Goal: Task Accomplishment & Management: Complete application form

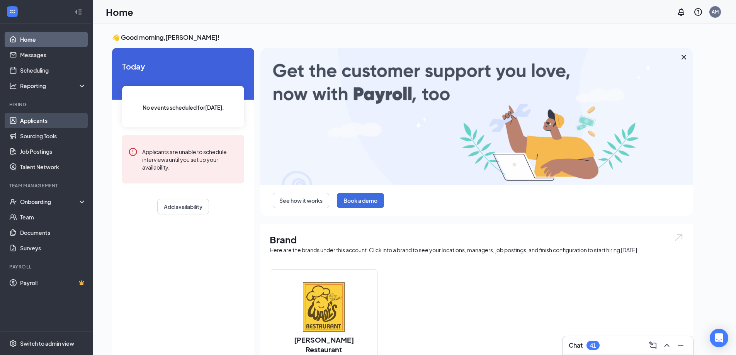
click at [47, 122] on link "Applicants" at bounding box center [53, 120] width 66 height 15
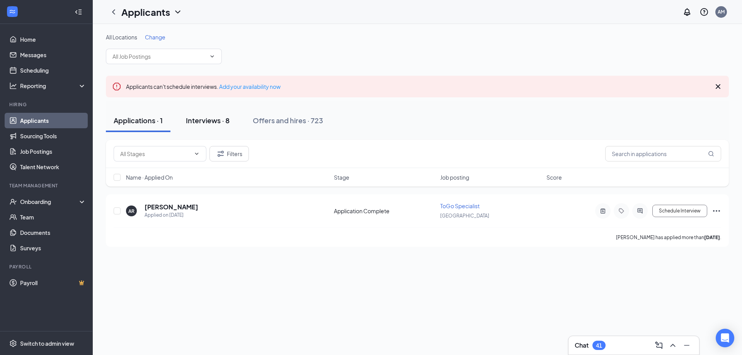
click at [189, 123] on div "Interviews · 8" at bounding box center [208, 121] width 44 height 10
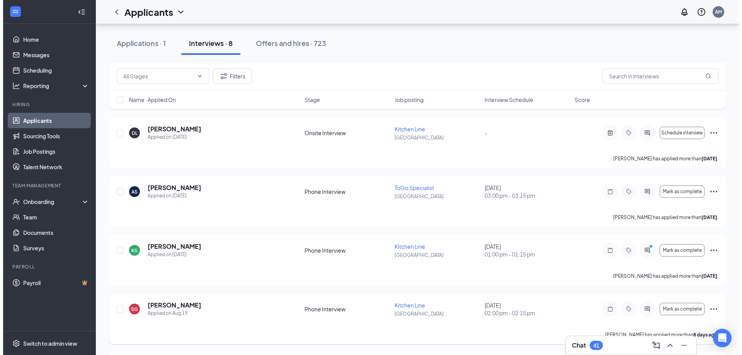
scroll to position [246, 0]
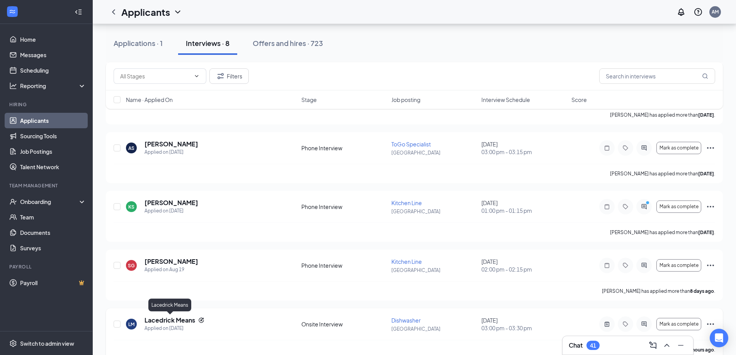
click at [165, 322] on h5 "Lacedrick Means" at bounding box center [170, 320] width 51 height 9
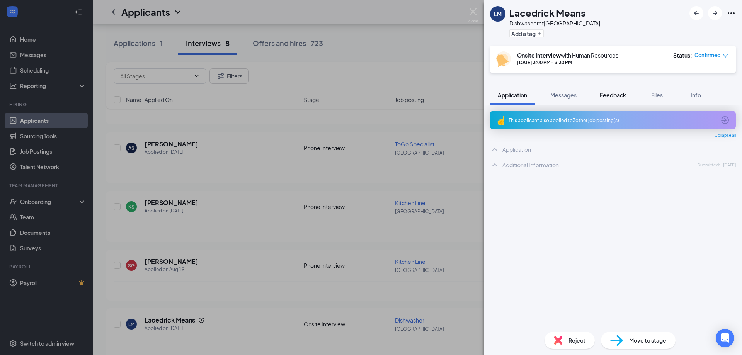
click at [617, 95] on span "Feedback" at bounding box center [613, 95] width 26 height 7
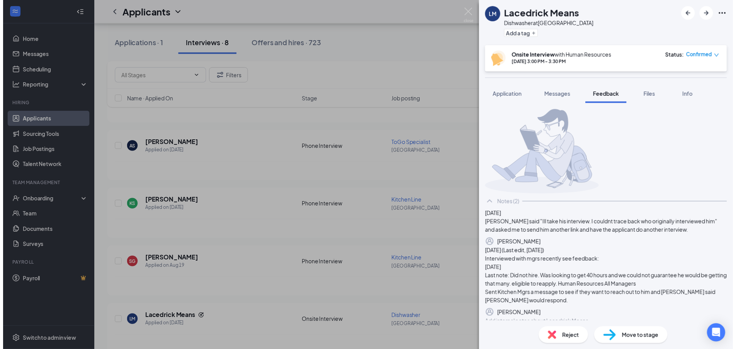
scroll to position [109, 0]
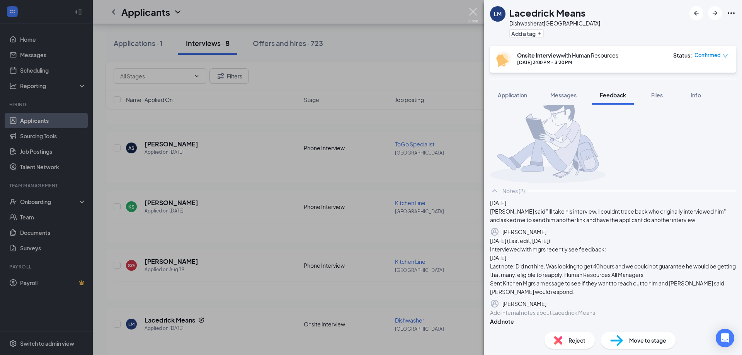
click at [473, 10] on img at bounding box center [474, 15] width 10 height 15
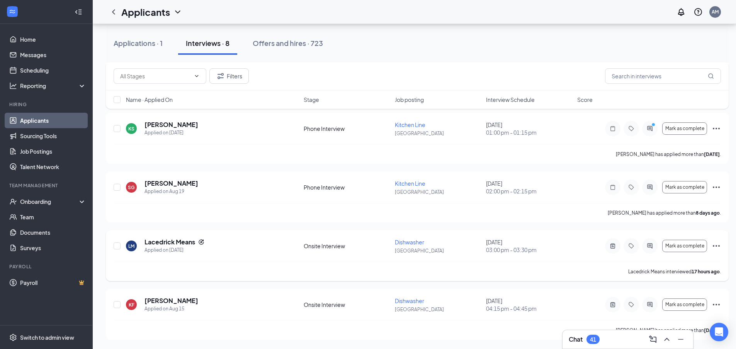
scroll to position [247, 0]
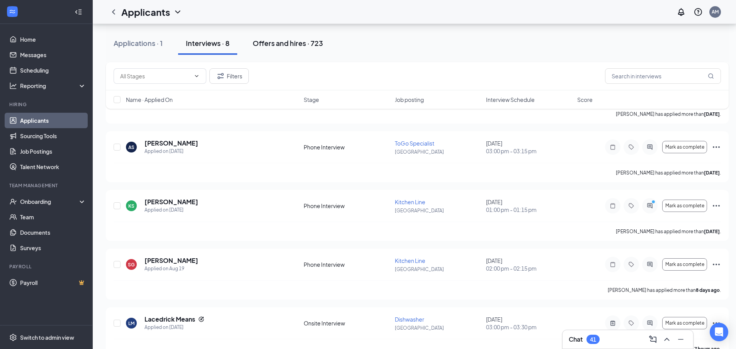
click at [283, 48] on button "Offers and hires · 723" at bounding box center [288, 43] width 86 height 23
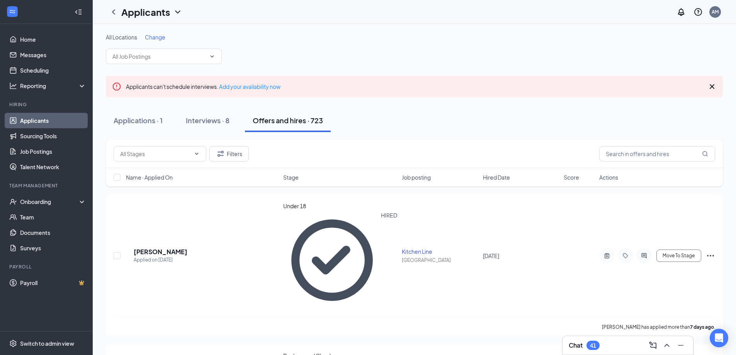
click at [493, 177] on span "Hired Date" at bounding box center [496, 178] width 27 height 8
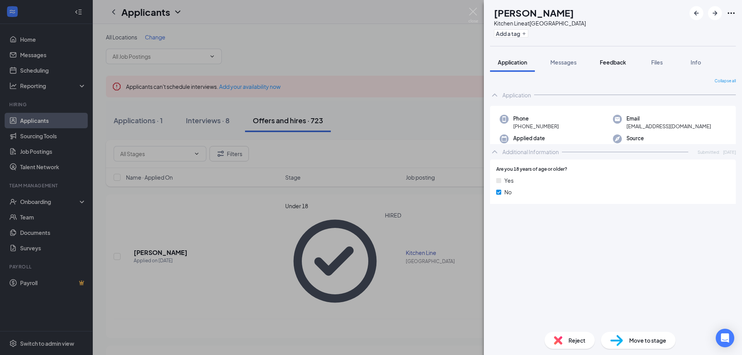
click at [612, 64] on span "Feedback" at bounding box center [613, 62] width 26 height 7
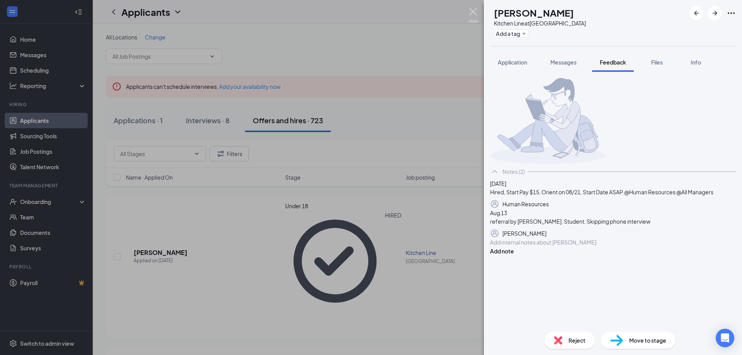
click at [472, 11] on img at bounding box center [474, 15] width 10 height 15
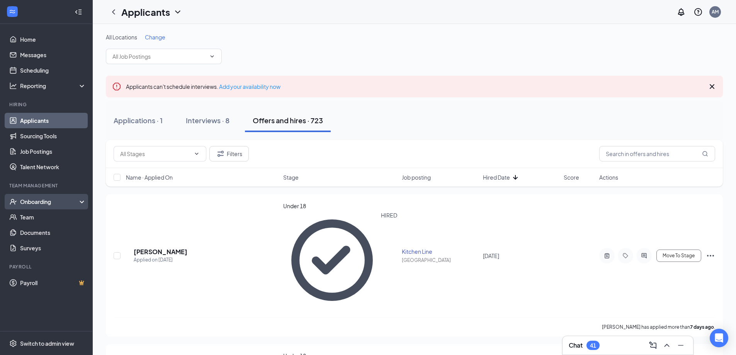
click at [66, 206] on div "Onboarding" at bounding box center [46, 201] width 93 height 15
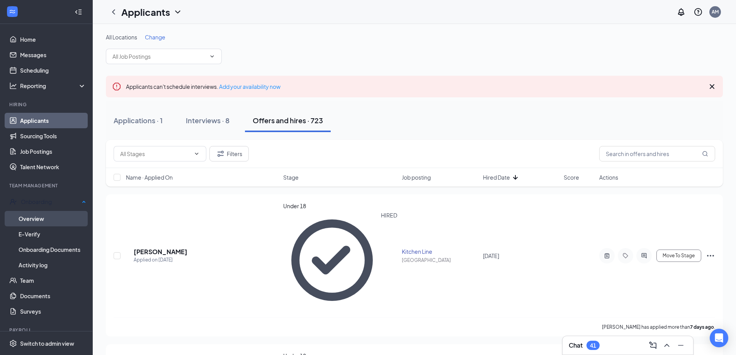
click at [52, 218] on link "Overview" at bounding box center [53, 218] width 68 height 15
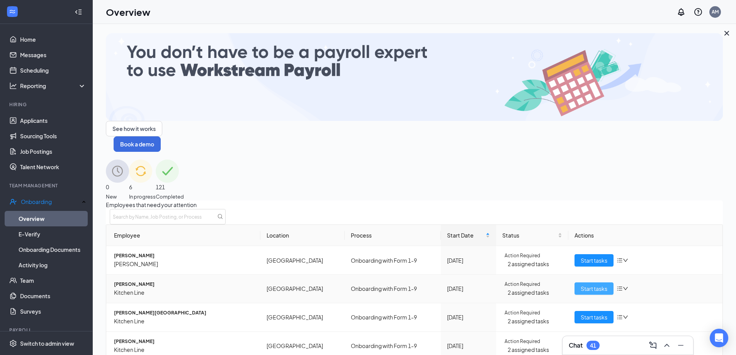
click at [592, 285] on span "Start tasks" at bounding box center [594, 289] width 27 height 9
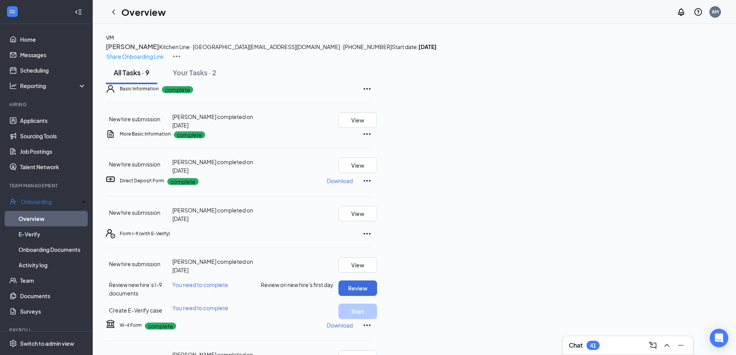
scroll to position [175, 0]
click at [377, 281] on button "Review" at bounding box center [358, 288] width 39 height 15
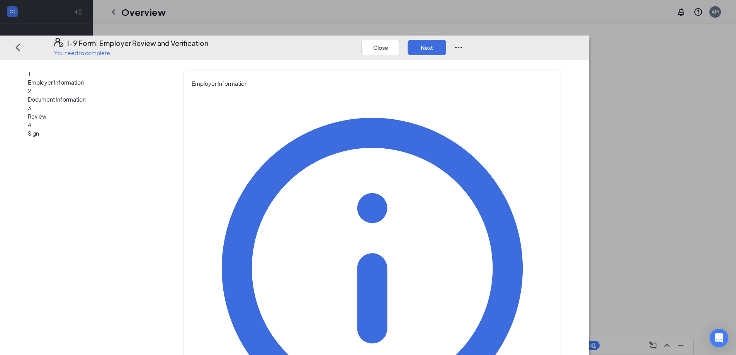
type input "[PERSON_NAME]"
type input "HR"
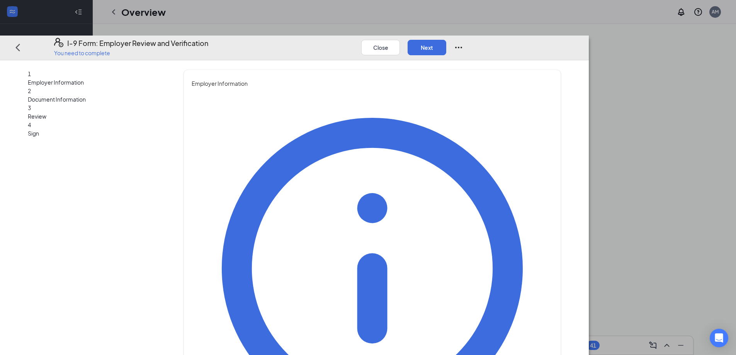
type input "[EMAIL_ADDRESS][DOMAIN_NAME]"
type input "8645823800"
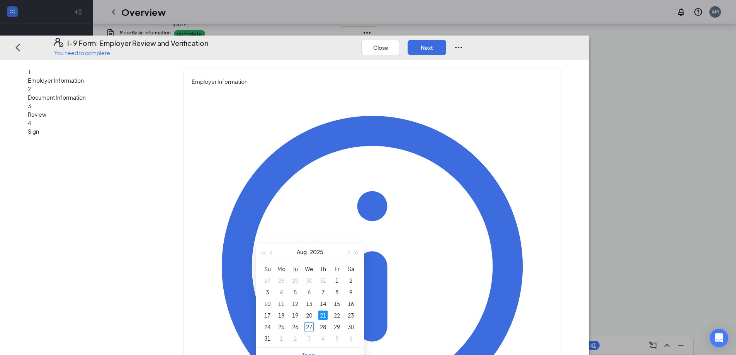
scroll to position [131, 0]
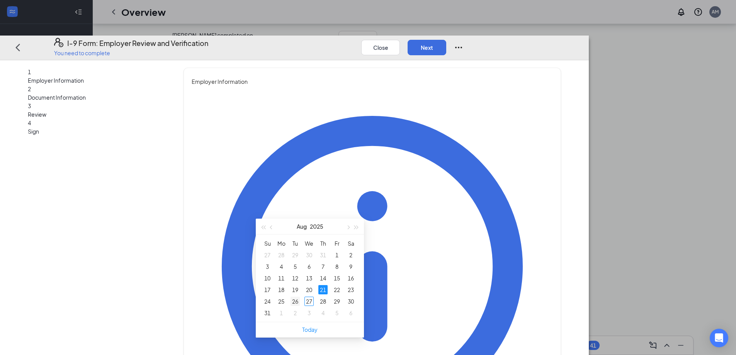
type input "[DATE]"
click at [298, 297] on div "26" at bounding box center [295, 301] width 9 height 9
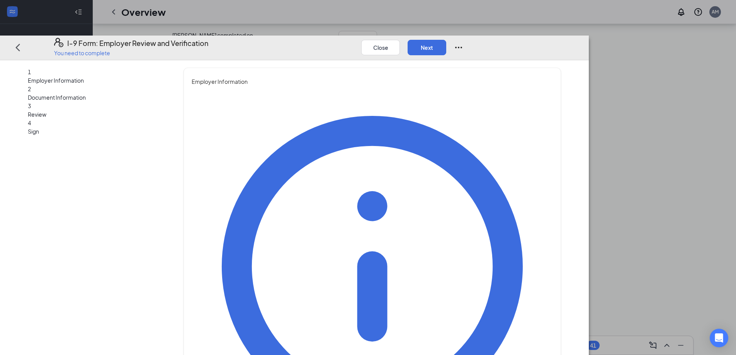
scroll to position [257, 0]
click at [447, 39] on button "Next" at bounding box center [427, 46] width 39 height 15
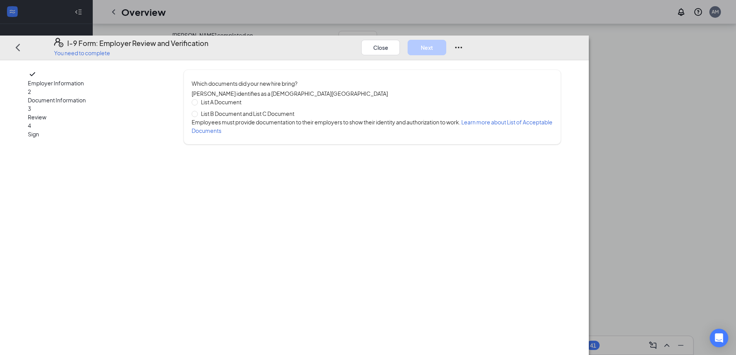
scroll to position [0, 0]
click at [198, 111] on span at bounding box center [195, 114] width 6 height 6
click at [197, 111] on input "List B Document and List C Document" at bounding box center [194, 113] width 5 height 5
radio input "true"
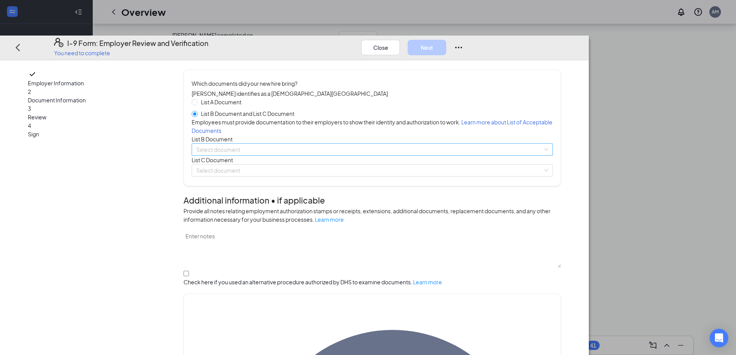
click at [278, 155] on input "search" at bounding box center [369, 150] width 347 height 12
click at [319, 155] on span at bounding box center [369, 150] width 347 height 12
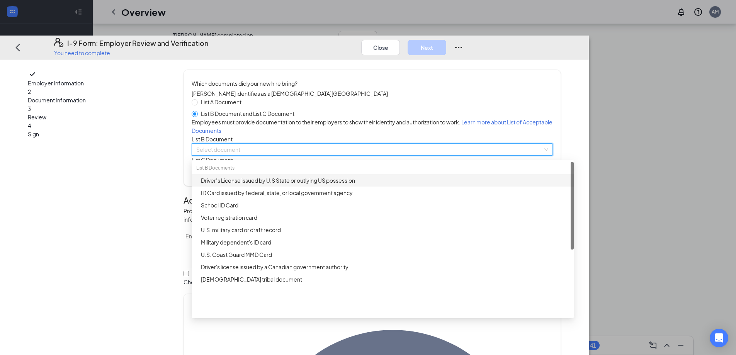
click at [317, 185] on div "Driver’s License issued by U.S State or outlying US possession" at bounding box center [385, 180] width 368 height 9
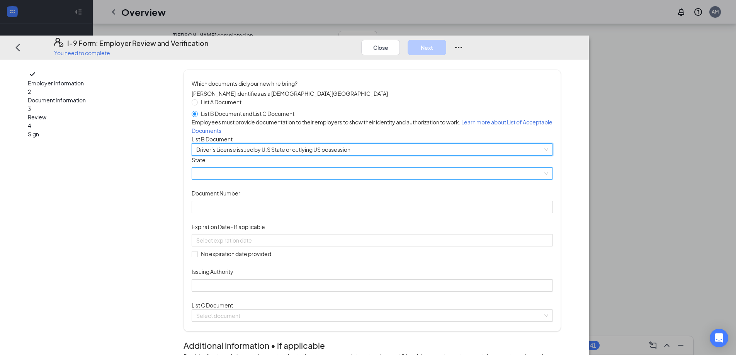
click at [314, 179] on span at bounding box center [372, 174] width 352 height 12
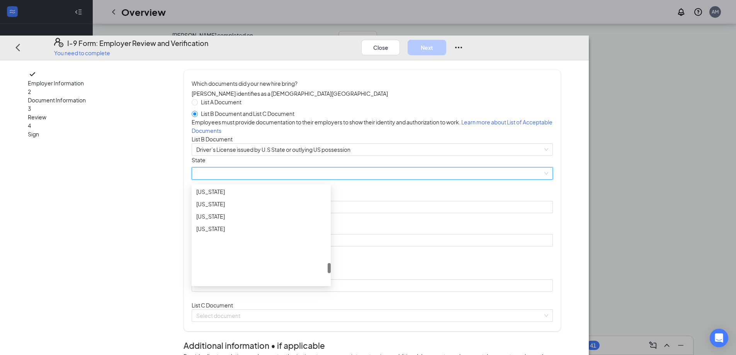
scroll to position [758, 0]
click at [310, 212] on div "[US_STATE]" at bounding box center [261, 205] width 139 height 12
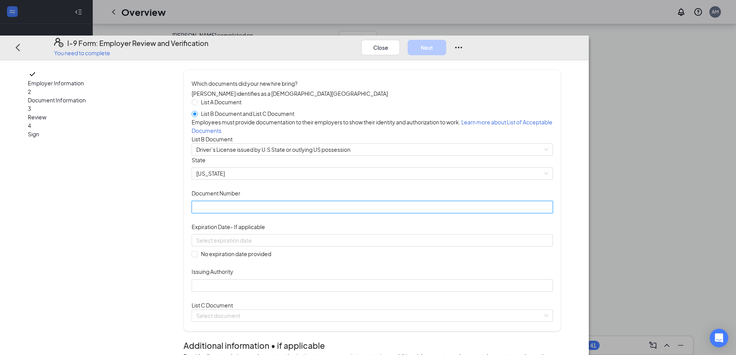
click at [309, 213] on input "Document Number" at bounding box center [372, 207] width 361 height 12
type input "107051245"
click at [274, 245] on input at bounding box center [371, 240] width 351 height 9
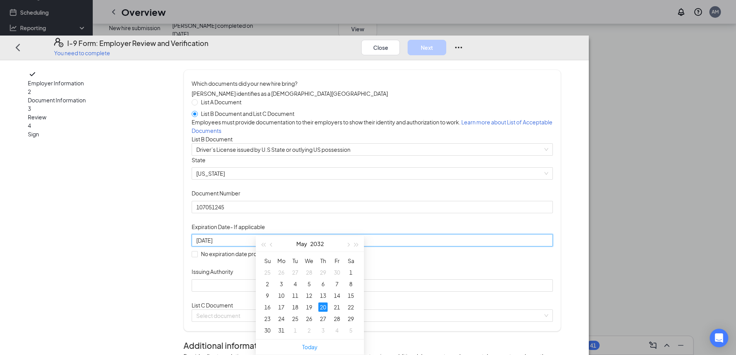
type input "[DATE]"
click at [307, 247] on div "[DATE]" at bounding box center [372, 240] width 361 height 12
click at [434, 292] on div "Document Title Driver’s License issued by U.S State or outlying US possession S…" at bounding box center [372, 224] width 361 height 136
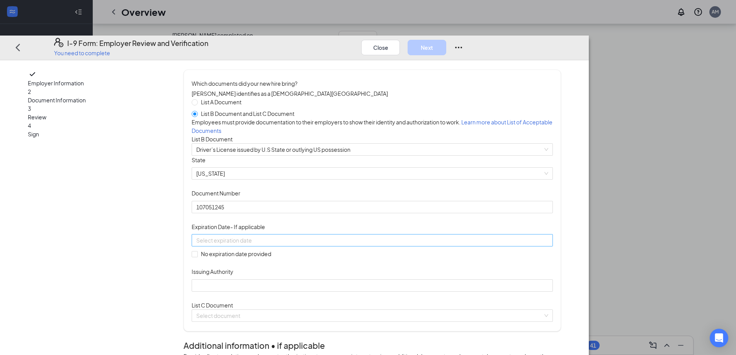
click at [386, 247] on div at bounding box center [372, 240] width 361 height 12
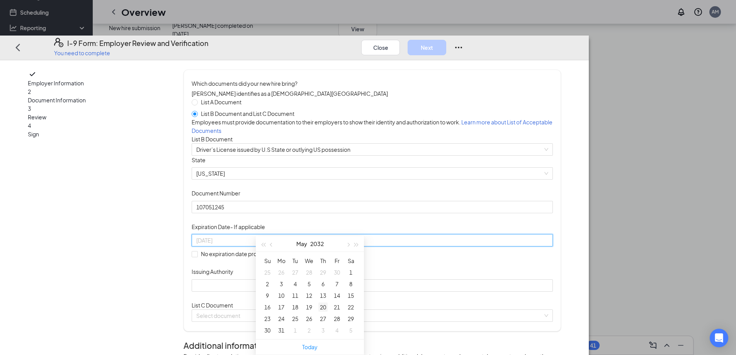
click at [325, 303] on div "20" at bounding box center [323, 307] width 9 height 9
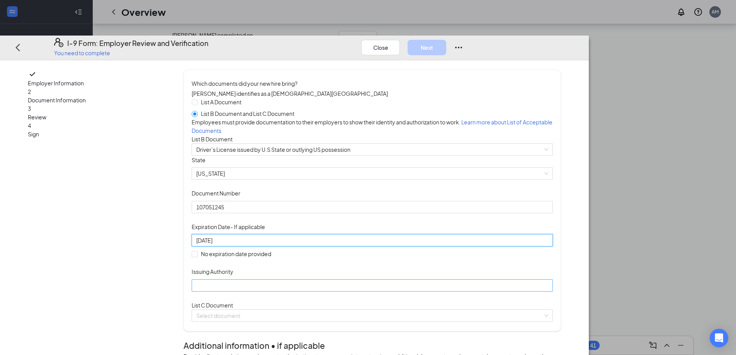
type input "[DATE]"
click at [305, 292] on input "Issuing Authority" at bounding box center [372, 286] width 361 height 12
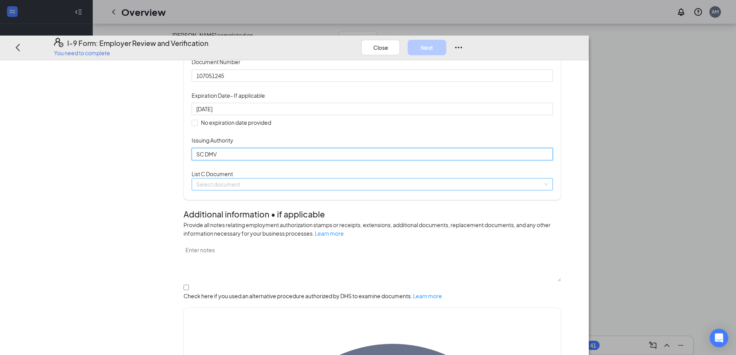
type input "SC DMV"
click at [320, 190] on input "search" at bounding box center [369, 185] width 347 height 12
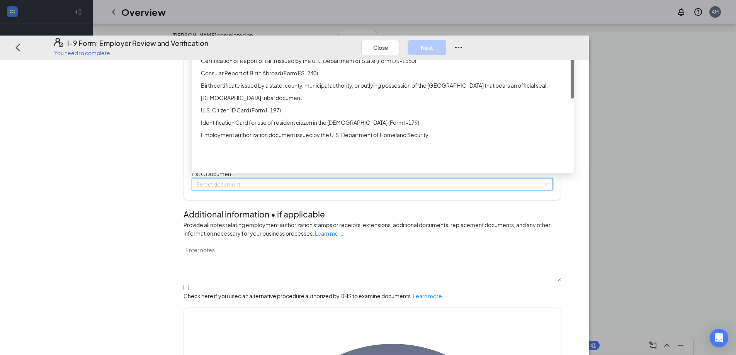
click at [334, 40] on div "Unrestricted Social Security Card" at bounding box center [385, 36] width 368 height 9
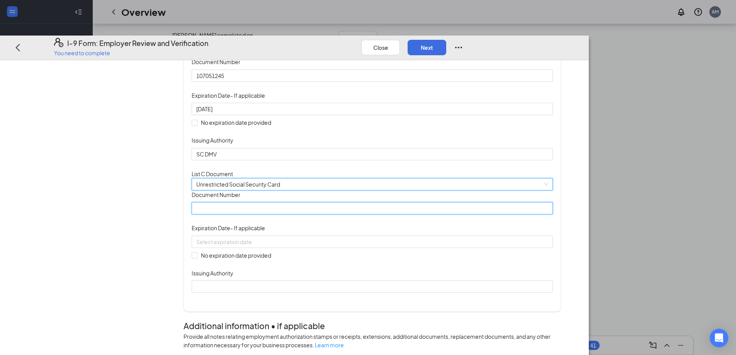
click at [299, 215] on input "Document Number" at bounding box center [372, 208] width 361 height 12
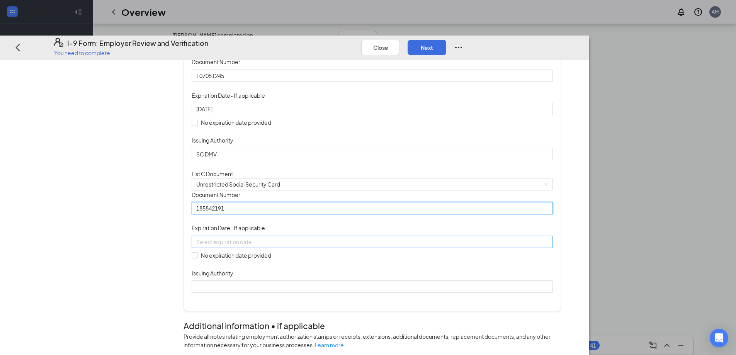
type input "185842191"
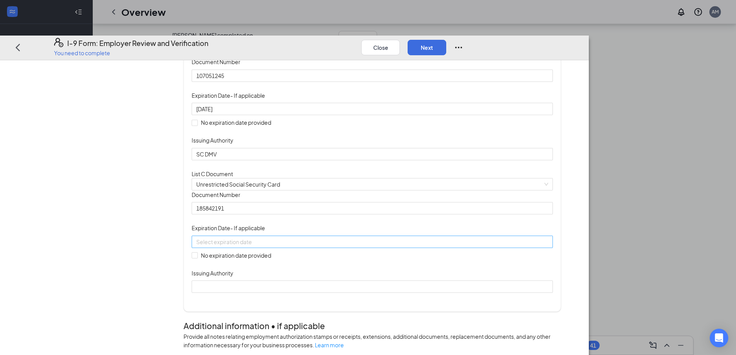
click at [312, 246] on div at bounding box center [372, 241] width 352 height 9
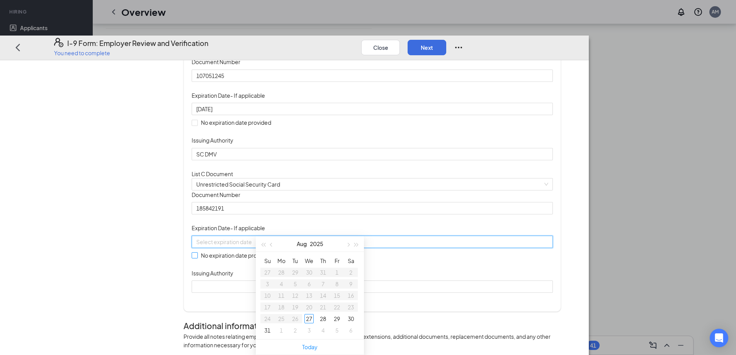
click at [198, 259] on span at bounding box center [195, 255] width 6 height 6
click at [197, 258] on input "No expiration date provided" at bounding box center [194, 254] width 5 height 5
checkbox input "true"
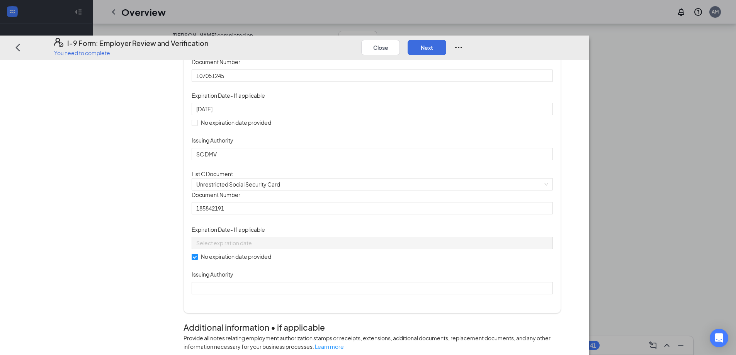
scroll to position [263, 0]
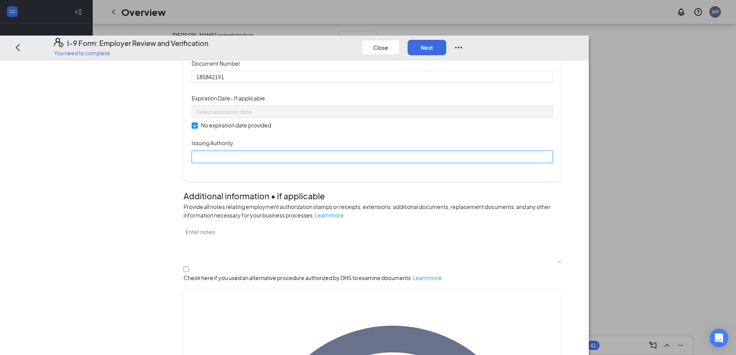
click at [291, 163] on input "Issuing Authority" at bounding box center [372, 156] width 361 height 12
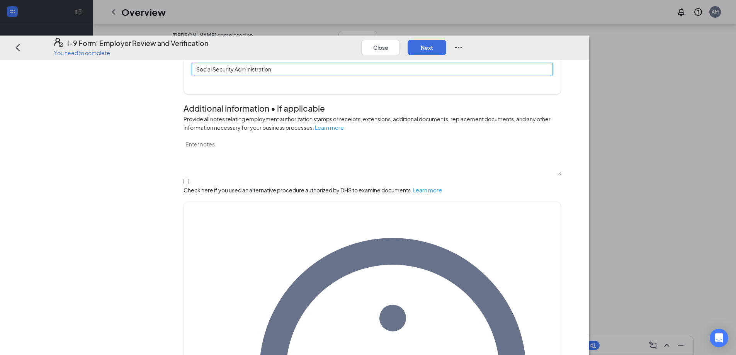
scroll to position [370, 0]
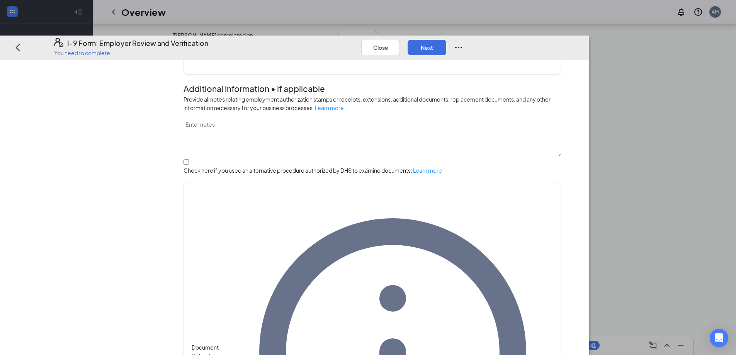
type input "Social Security Administration"
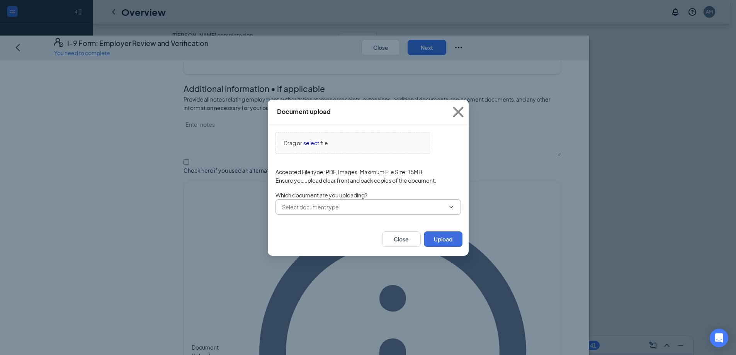
click at [353, 205] on input "text" at bounding box center [363, 207] width 163 height 9
click at [388, 328] on div "Driver’s License issued by U.S State or outlying US possession" at bounding box center [352, 332] width 154 height 9
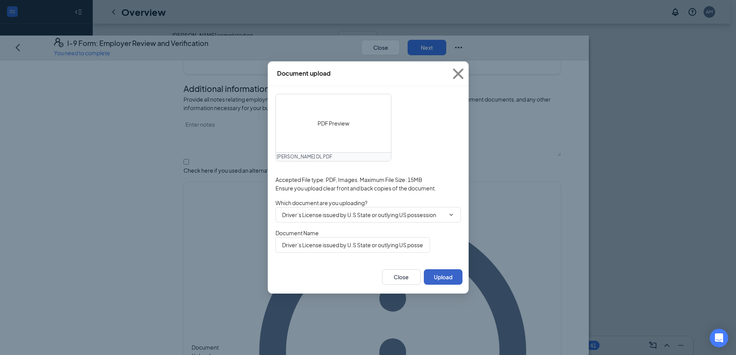
click at [440, 278] on button "Upload" at bounding box center [443, 276] width 39 height 15
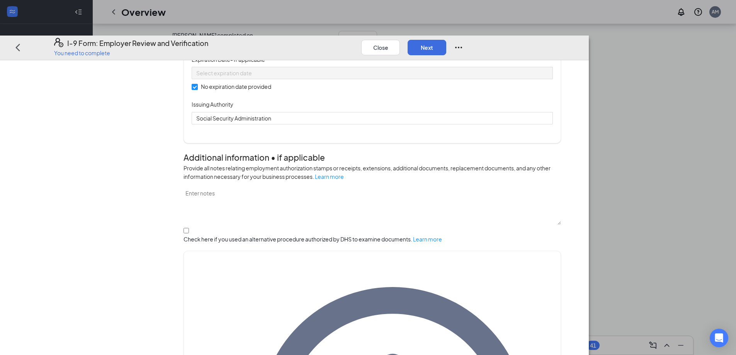
scroll to position [443, 0]
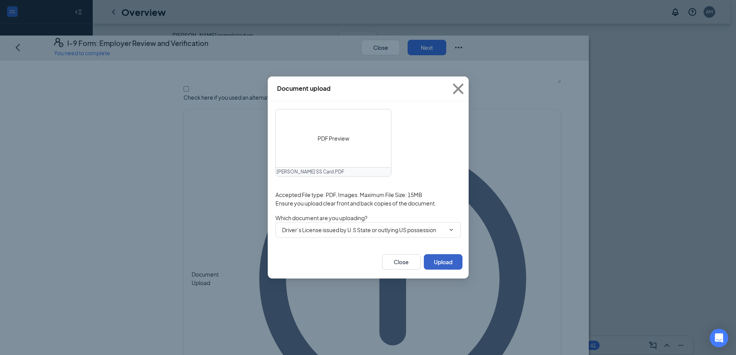
click at [448, 265] on button "Upload" at bounding box center [443, 261] width 39 height 15
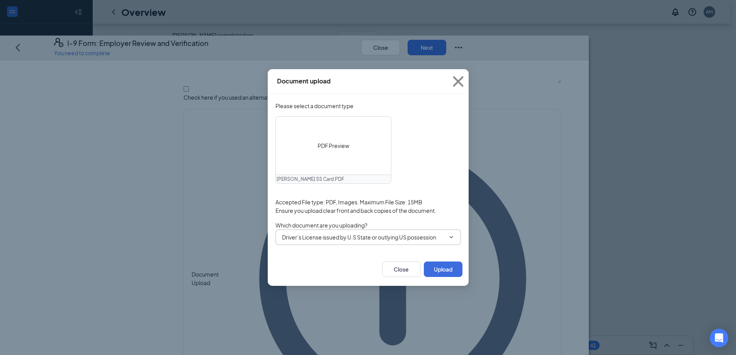
click at [448, 239] on icon "ChevronDown" at bounding box center [451, 237] width 6 height 6
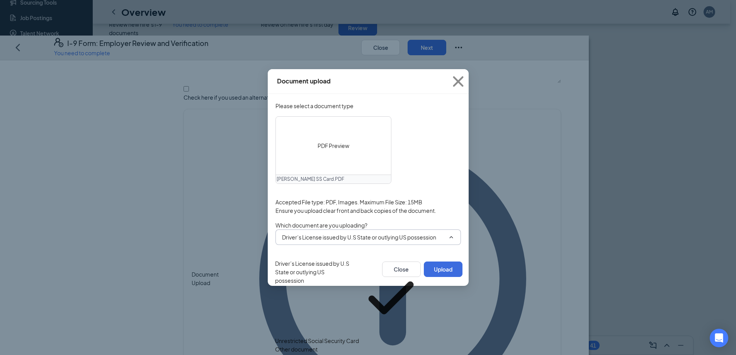
scroll to position [0, 0]
click at [355, 337] on div "Unrestricted Social Security Card" at bounding box center [317, 341] width 84 height 9
type input "Unrestricted Social Security Card"
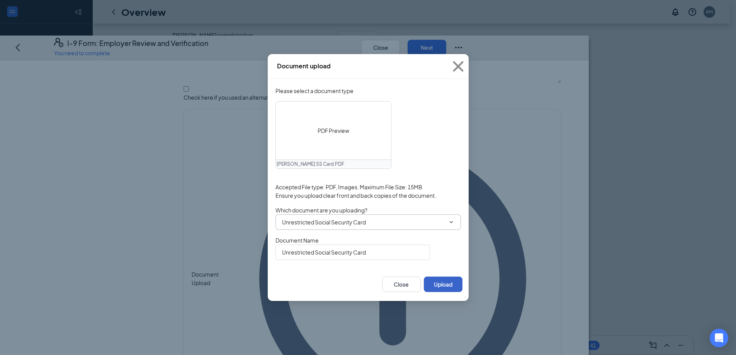
click at [440, 292] on button "Upload" at bounding box center [443, 284] width 39 height 15
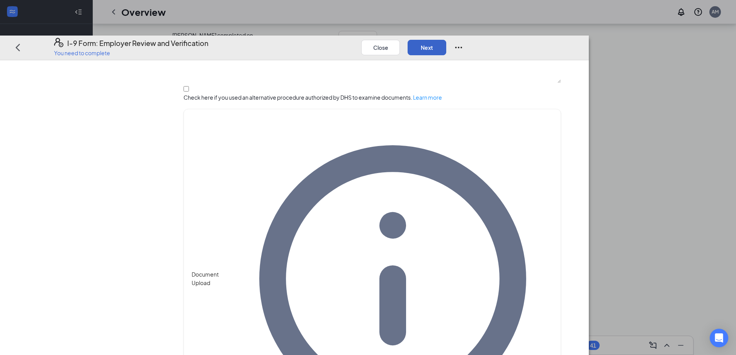
click at [447, 39] on button "Next" at bounding box center [427, 46] width 39 height 15
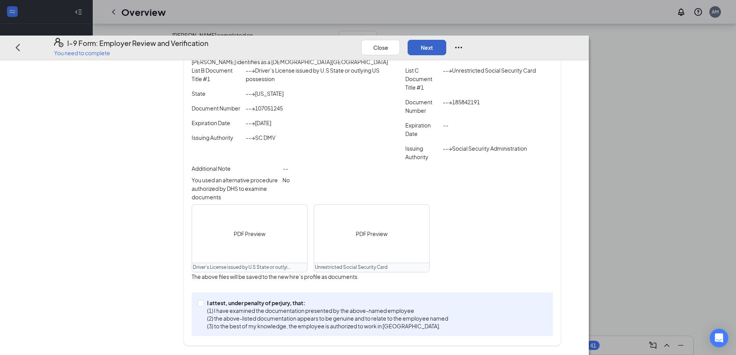
scroll to position [174, 0]
click at [203, 304] on input "I attest, under penalty of [PERSON_NAME], that: (1) I have examined the documen…" at bounding box center [200, 302] width 5 height 5
checkbox input "true"
click at [447, 39] on button "Next" at bounding box center [427, 46] width 39 height 15
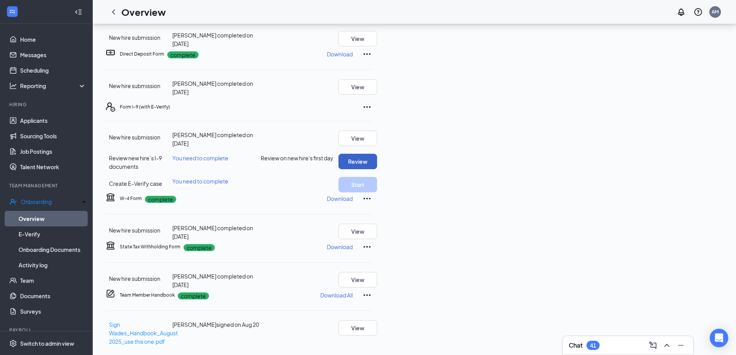
scroll to position [31, 0]
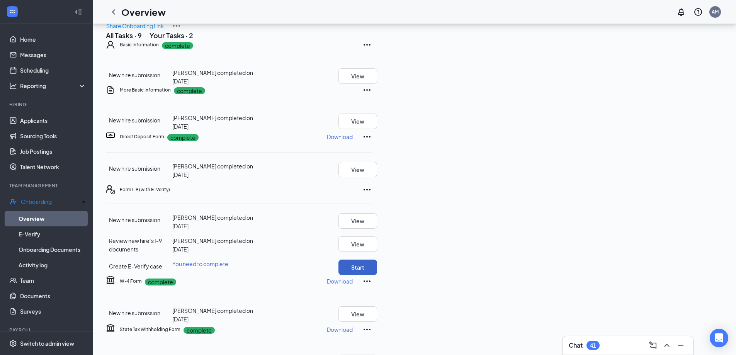
click at [377, 260] on button "Start" at bounding box center [358, 267] width 39 height 15
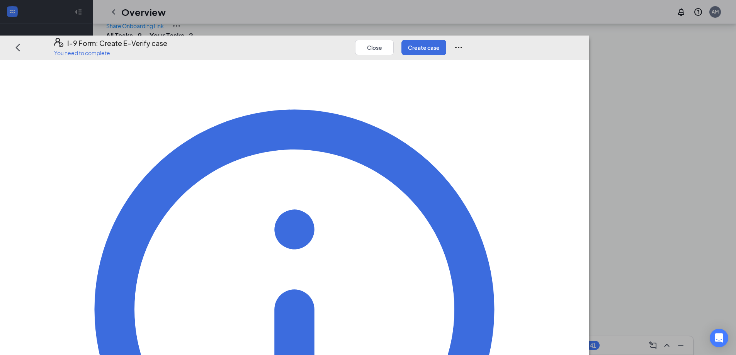
scroll to position [27, 0]
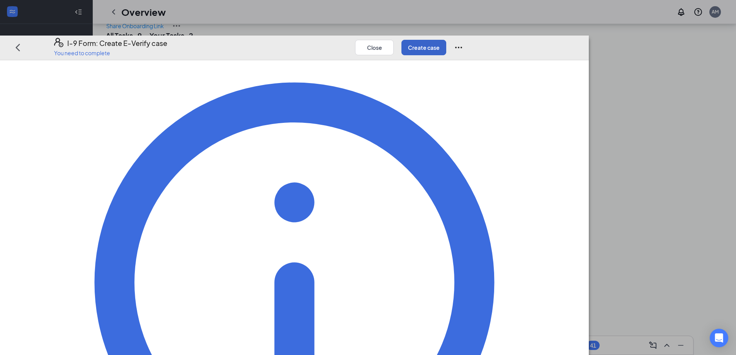
click at [447, 39] on button "Create case" at bounding box center [424, 46] width 45 height 15
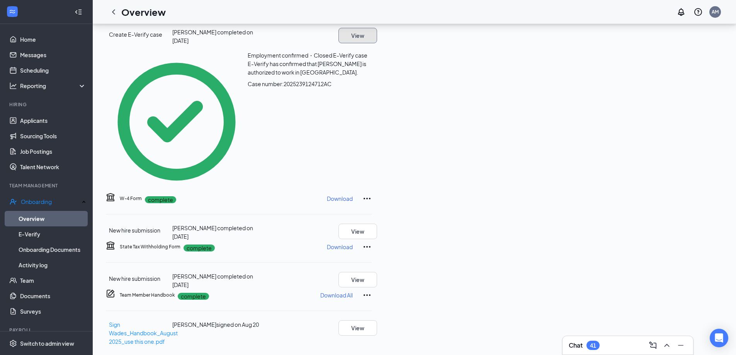
scroll to position [306, 0]
click at [34, 232] on link "E-Verify" at bounding box center [53, 234] width 68 height 15
